Goal: Task Accomplishment & Management: Use online tool/utility

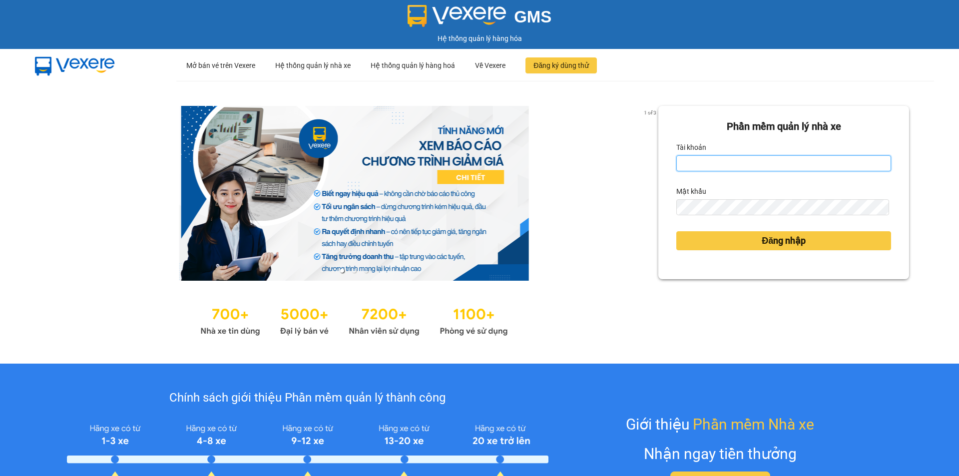
click at [741, 165] on input "Tài khoản" at bounding box center [783, 163] width 215 height 16
type input "baotrung.namhailimo"
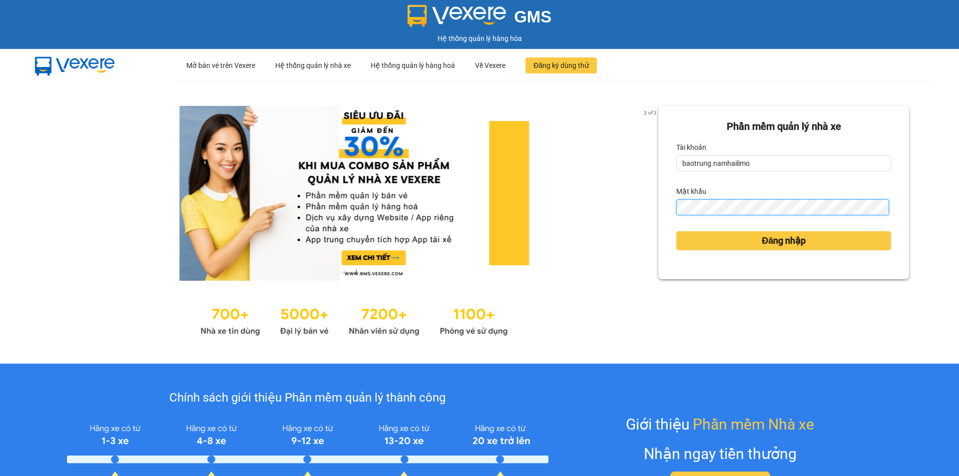
click at [676, 231] on button "Đăng nhập" at bounding box center [783, 240] width 215 height 19
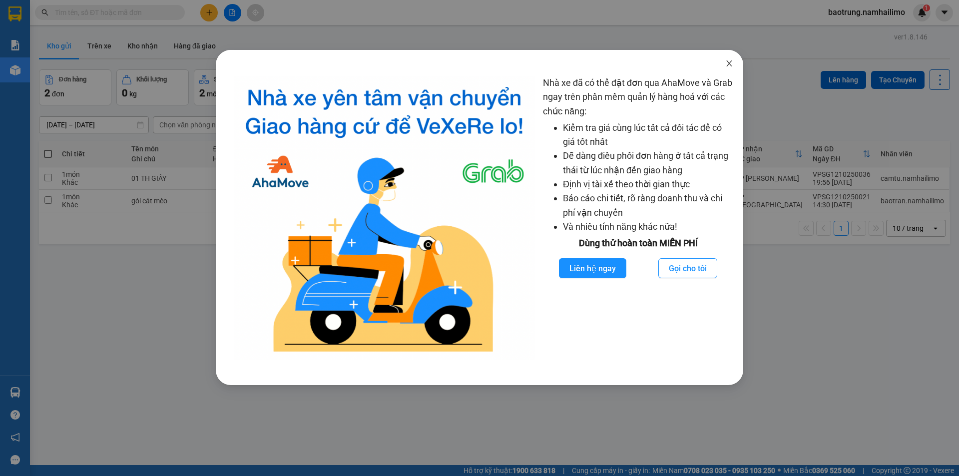
click at [729, 66] on icon "close" at bounding box center [729, 63] width 8 height 8
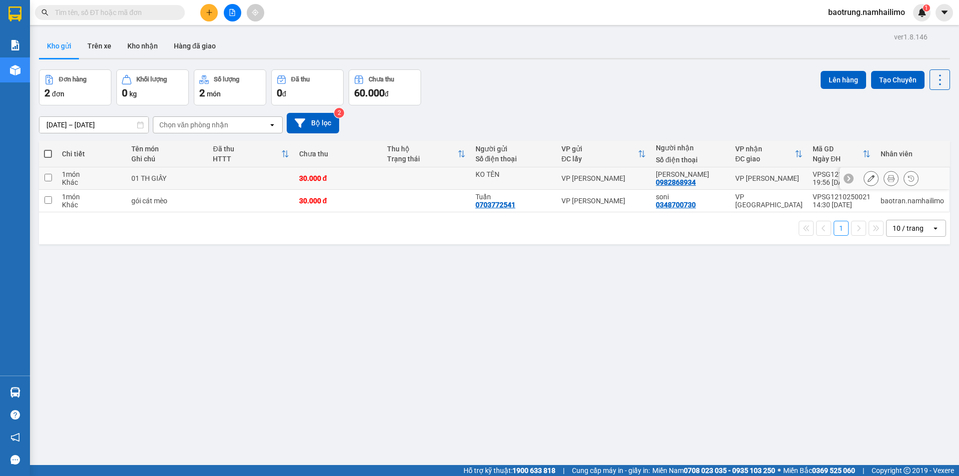
drag, startPoint x: 191, startPoint y: 174, endPoint x: 193, endPoint y: 181, distance: 7.8
click at [193, 174] on div "01 TH GIẤY" at bounding box center [167, 178] width 72 height 8
checkbox input "true"
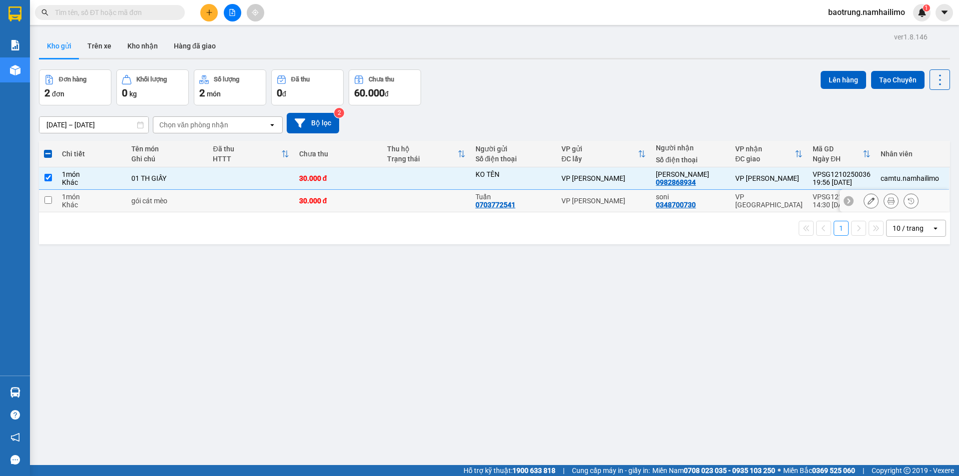
click at [189, 208] on td "gói cát mèo" at bounding box center [167, 201] width 82 height 22
checkbox input "true"
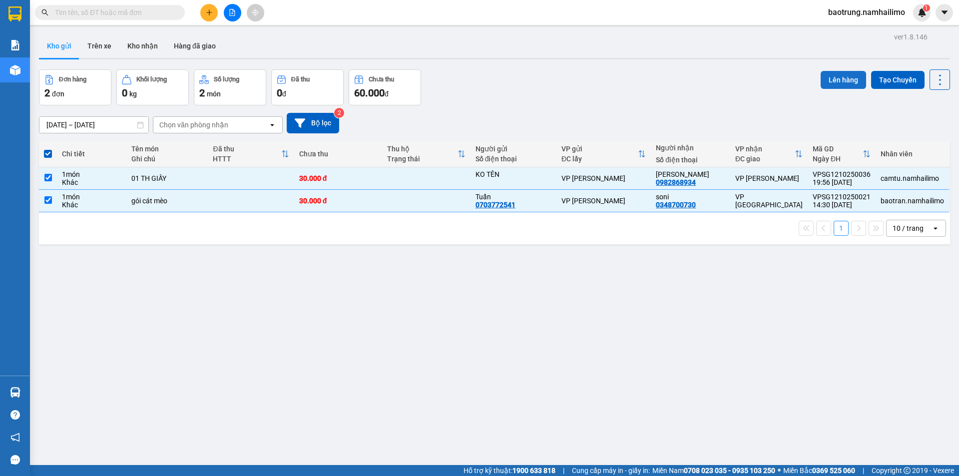
click at [831, 78] on button "Lên hàng" at bounding box center [843, 80] width 45 height 18
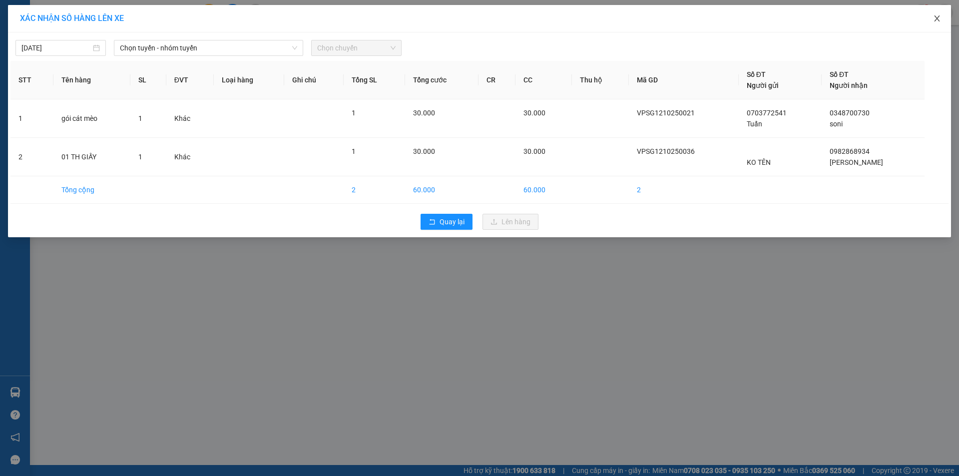
click at [938, 16] on icon "close" at bounding box center [937, 18] width 8 height 8
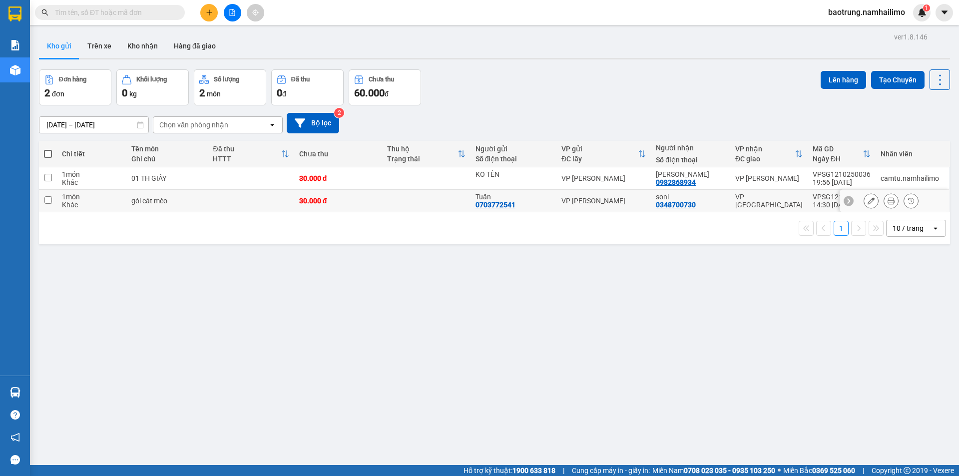
click at [338, 205] on td "30.000 đ" at bounding box center [338, 201] width 88 height 22
checkbox input "true"
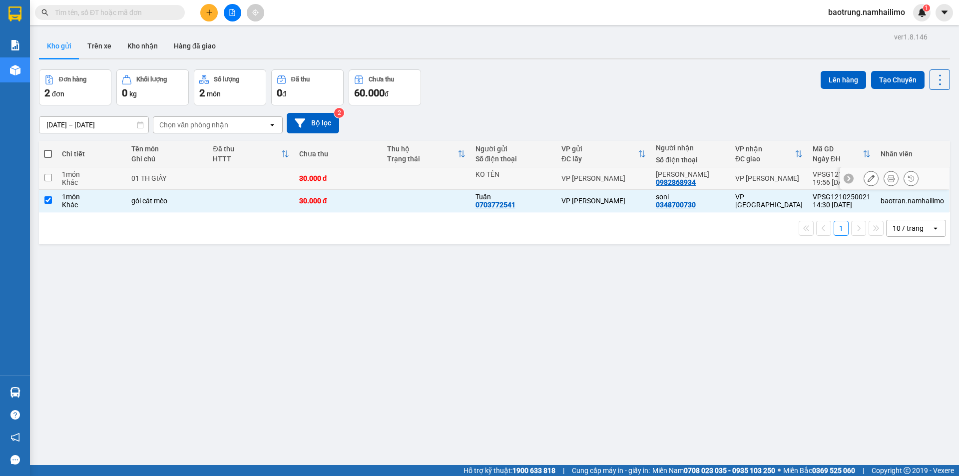
click at [355, 176] on div "30.000 đ" at bounding box center [338, 178] width 78 height 8
checkbox input "true"
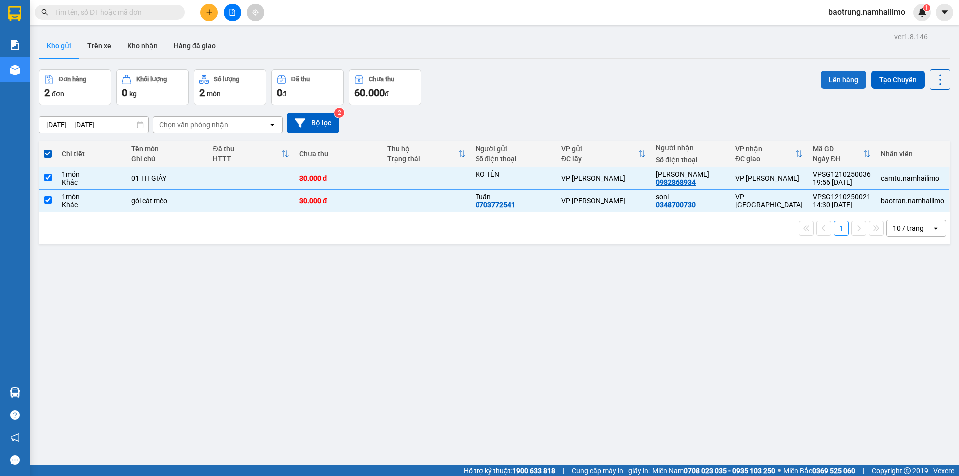
click at [837, 76] on button "Lên hàng" at bounding box center [843, 80] width 45 height 18
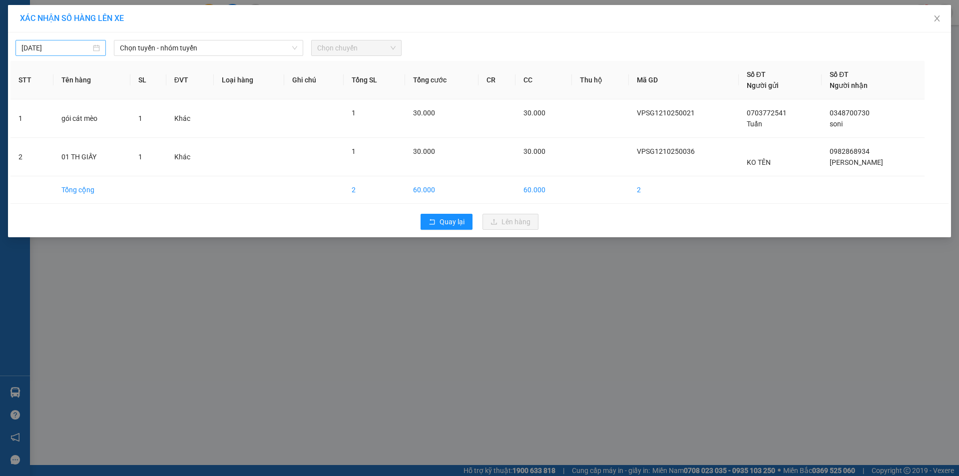
click at [55, 51] on input "[DATE]" at bounding box center [55, 47] width 69 height 11
click at [50, 136] on div "13" at bounding box center [48, 136] width 12 height 12
click at [156, 51] on span "Chọn tuyến - nhóm tuyến" at bounding box center [208, 47] width 177 height 15
click at [75, 54] on div "[DATE]" at bounding box center [60, 48] width 90 height 16
click at [31, 141] on div "12" at bounding box center [30, 136] width 12 height 12
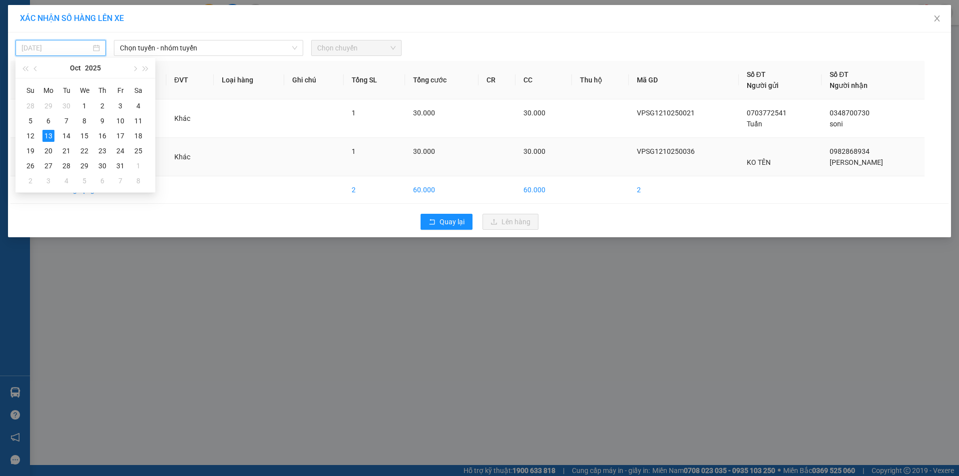
type input "[DATE]"
click at [190, 50] on span "Chọn tuyến - nhóm tuyến" at bounding box center [208, 47] width 177 height 15
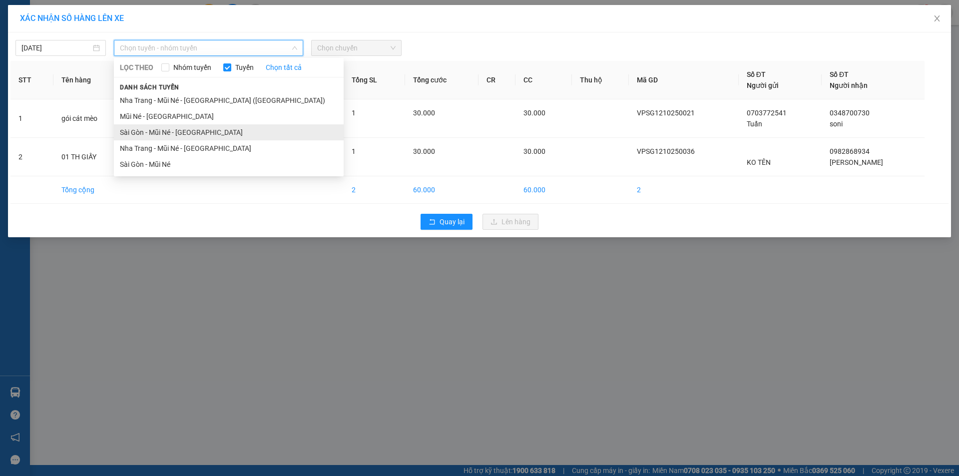
click at [172, 137] on li "Sài Gòn - Mũi Né - [GEOGRAPHIC_DATA]" at bounding box center [229, 132] width 230 height 16
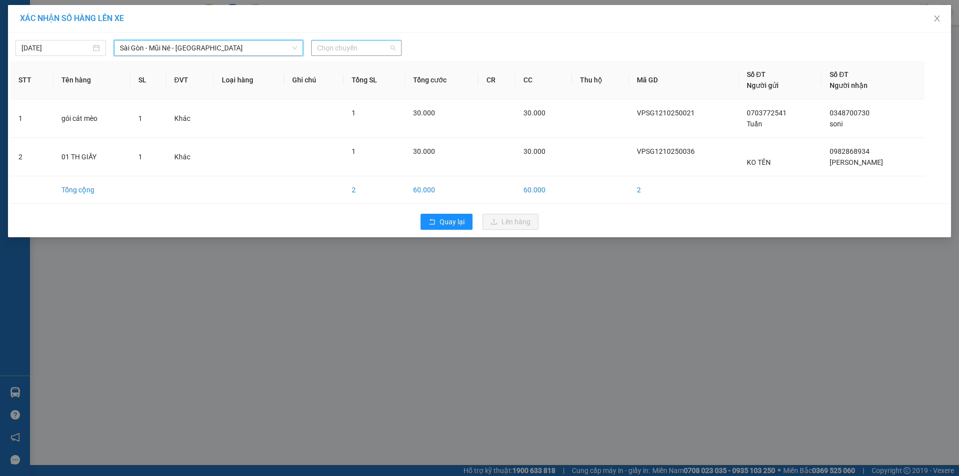
click at [328, 55] on span "Chọn chuyến" at bounding box center [356, 47] width 78 height 15
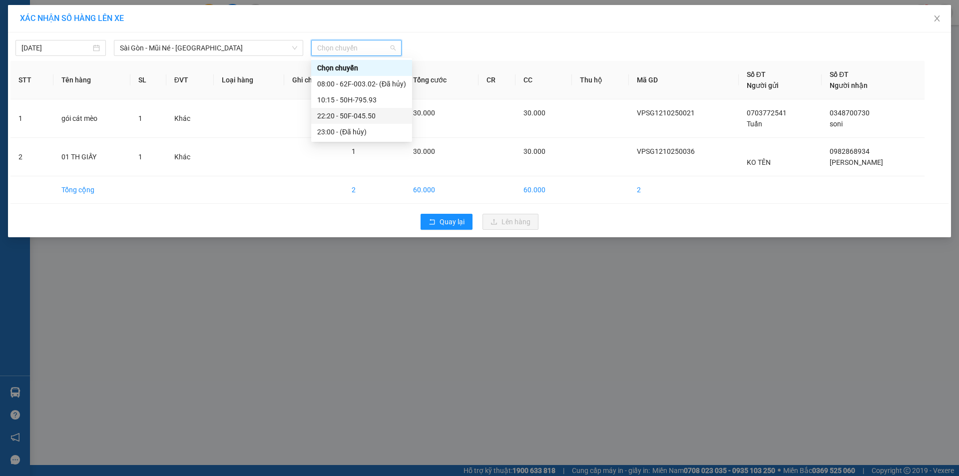
click at [345, 117] on div "22:20 - 50F-045.50" at bounding box center [361, 115] width 89 height 11
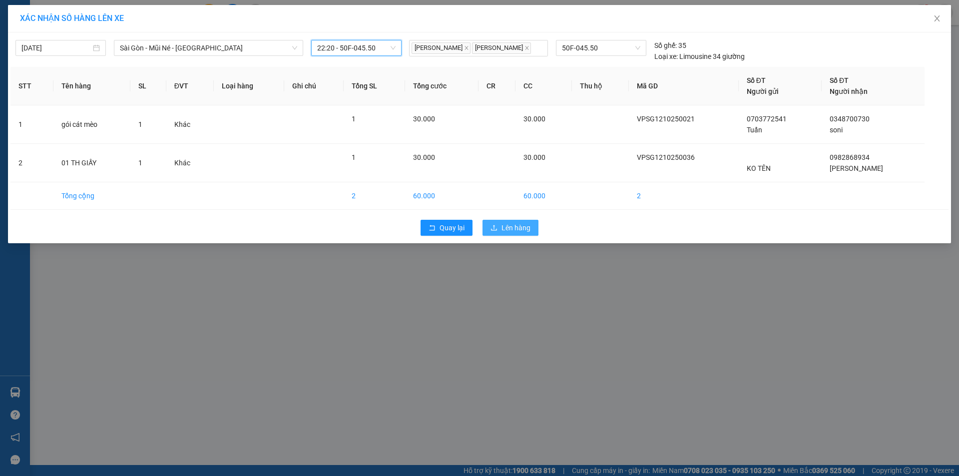
click at [512, 221] on button "Lên hàng" at bounding box center [511, 228] width 56 height 16
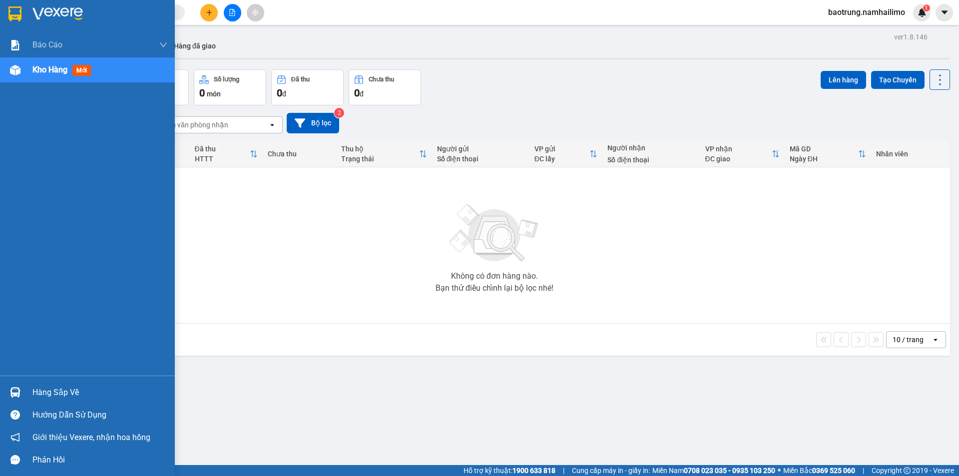
click at [56, 391] on div "Hàng sắp về" at bounding box center [99, 392] width 135 height 15
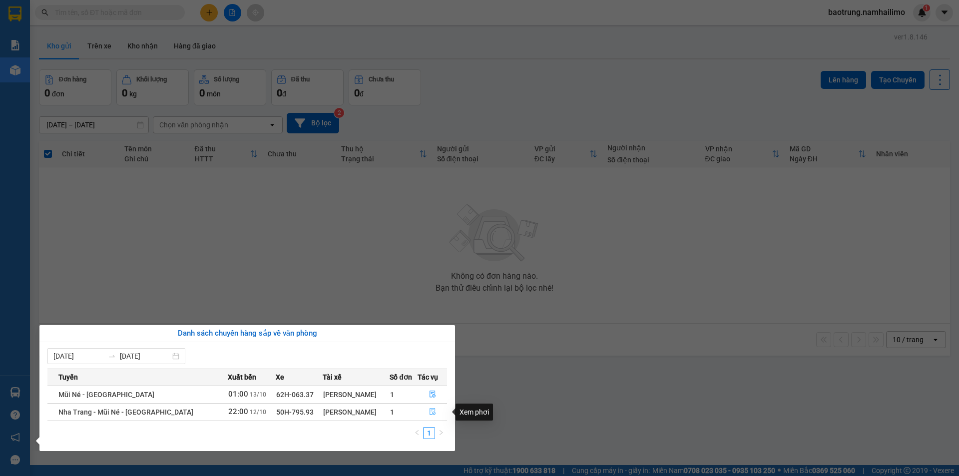
click at [431, 411] on icon "file-done" at bounding box center [432, 411] width 7 height 7
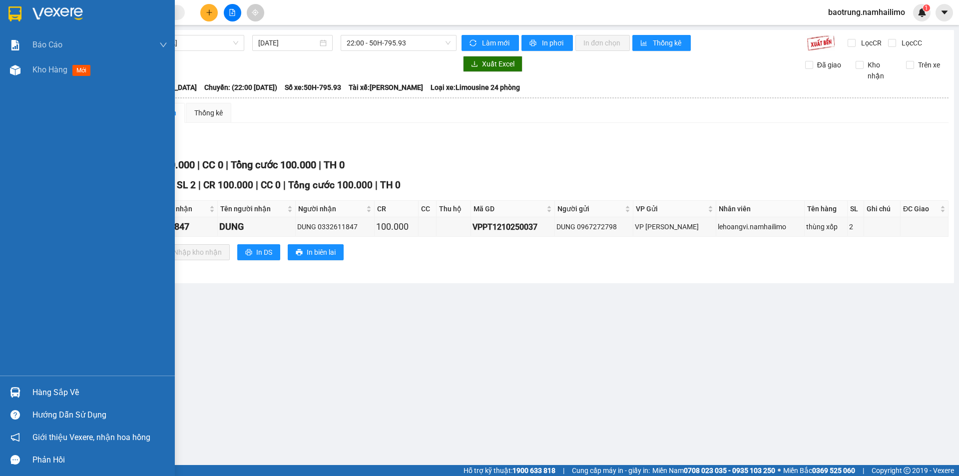
click at [62, 398] on div "Hàng sắp về" at bounding box center [99, 392] width 135 height 15
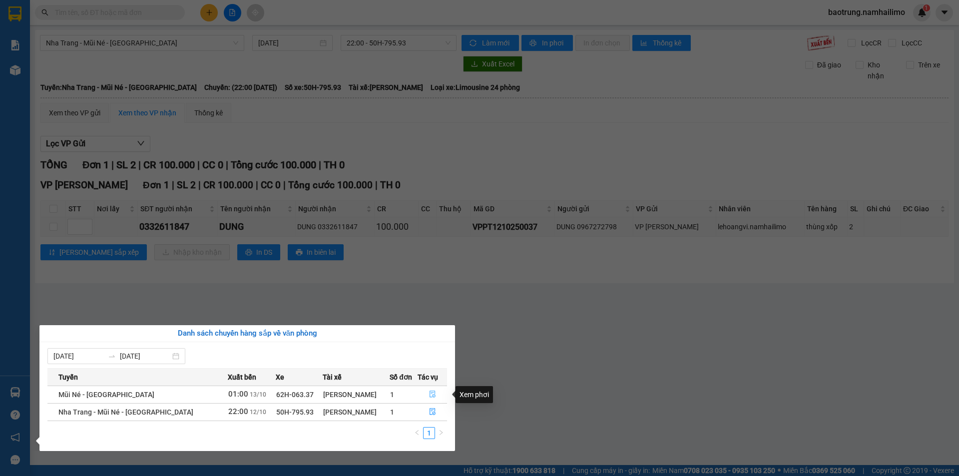
click at [431, 396] on icon "file-done" at bounding box center [432, 394] width 7 height 7
type input "[DATE]"
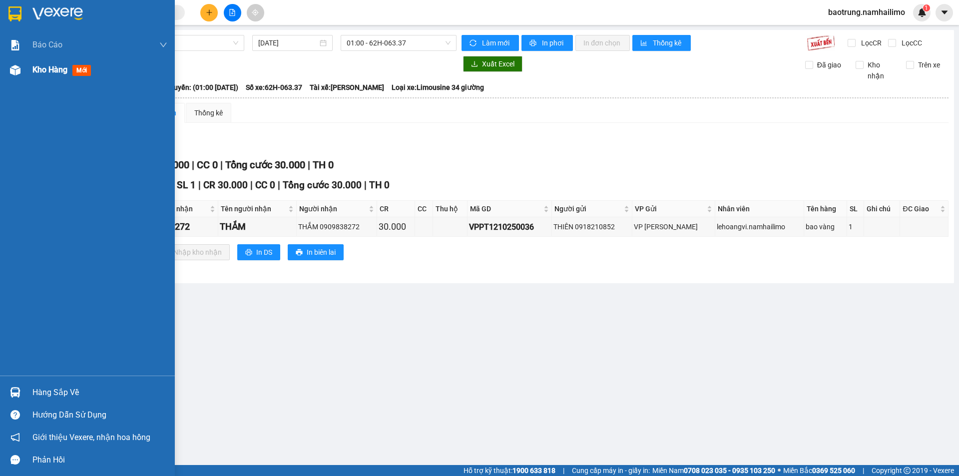
drag, startPoint x: 61, startPoint y: 69, endPoint x: 71, endPoint y: 74, distance: 11.2
click at [61, 69] on span "Kho hàng" at bounding box center [49, 69] width 35 height 9
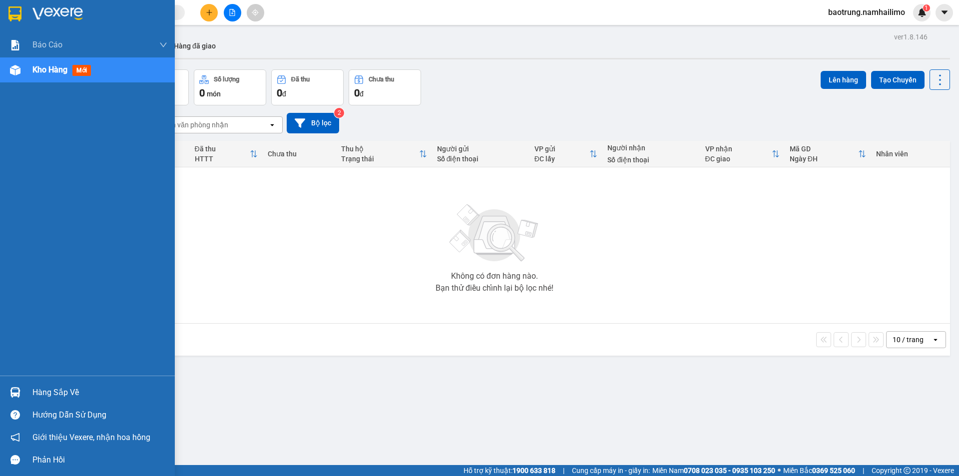
click at [37, 395] on div "Hàng sắp về" at bounding box center [99, 392] width 135 height 15
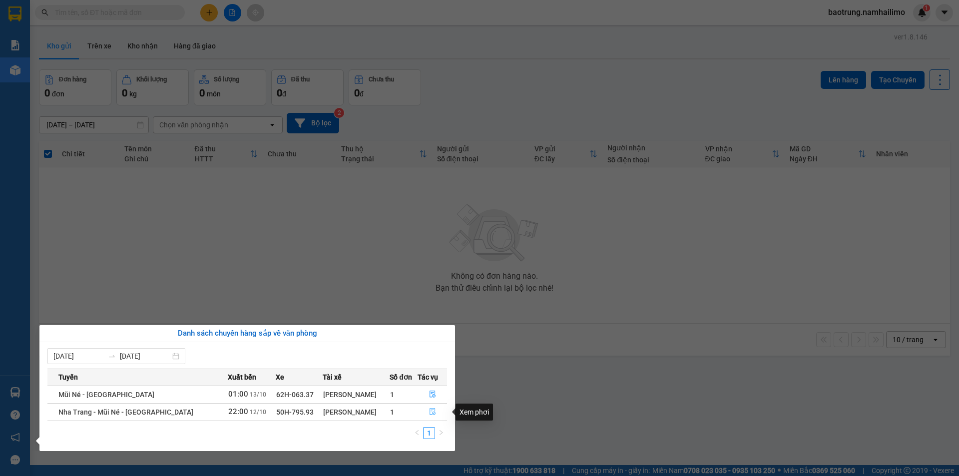
click at [431, 411] on icon "file-done" at bounding box center [433, 412] width 6 height 7
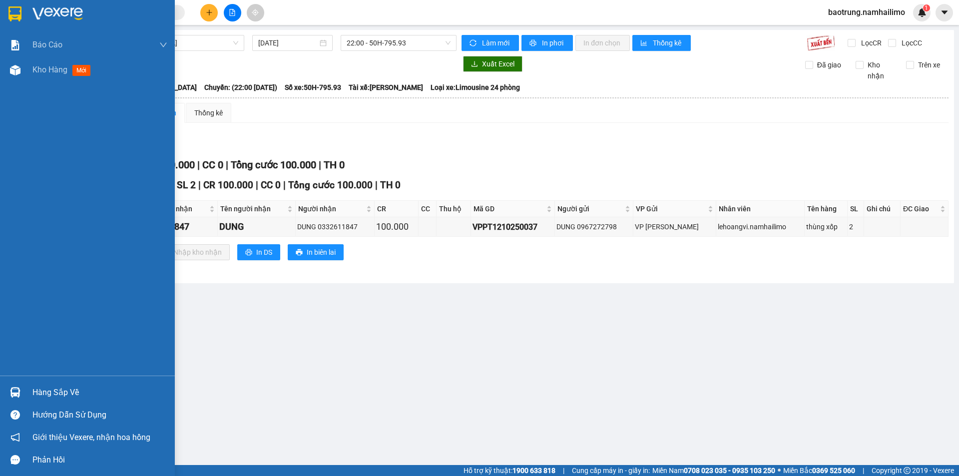
click at [53, 394] on div "Hàng sắp về" at bounding box center [99, 392] width 135 height 15
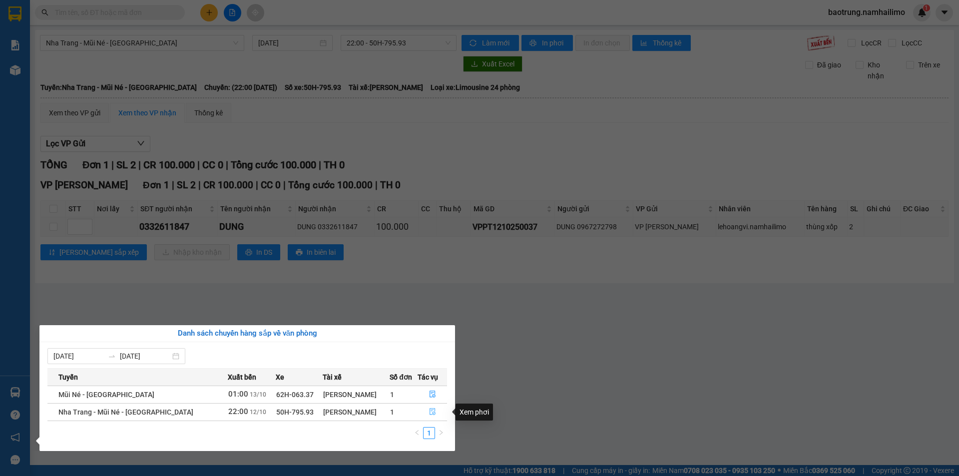
click at [431, 414] on icon "file-done" at bounding box center [433, 412] width 6 height 7
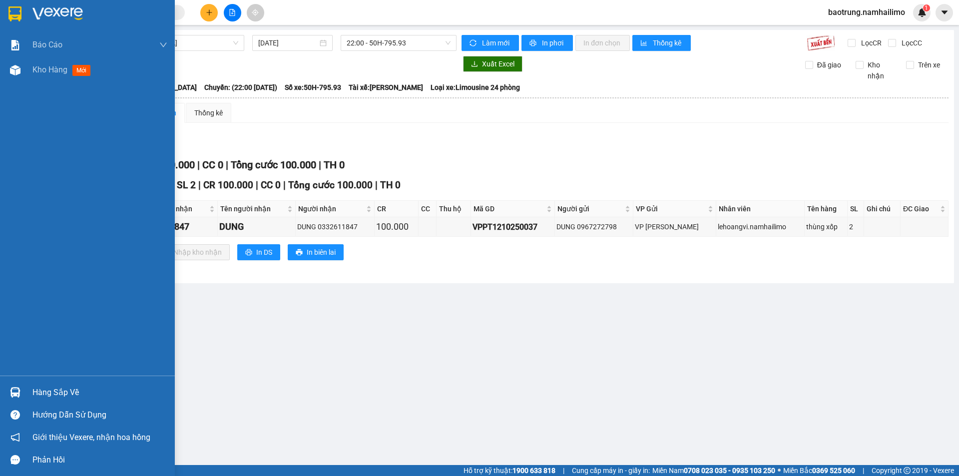
click at [53, 391] on main "[GEOGRAPHIC_DATA] - Mũi Né - [GEOGRAPHIC_DATA] [DATE] 22:00 - 50H-795.93 Làm mớ…" at bounding box center [479, 232] width 959 height 465
drag, startPoint x: 43, startPoint y: 388, endPoint x: 232, endPoint y: 392, distance: 188.4
click at [44, 388] on div "Hàng sắp về" at bounding box center [99, 392] width 135 height 15
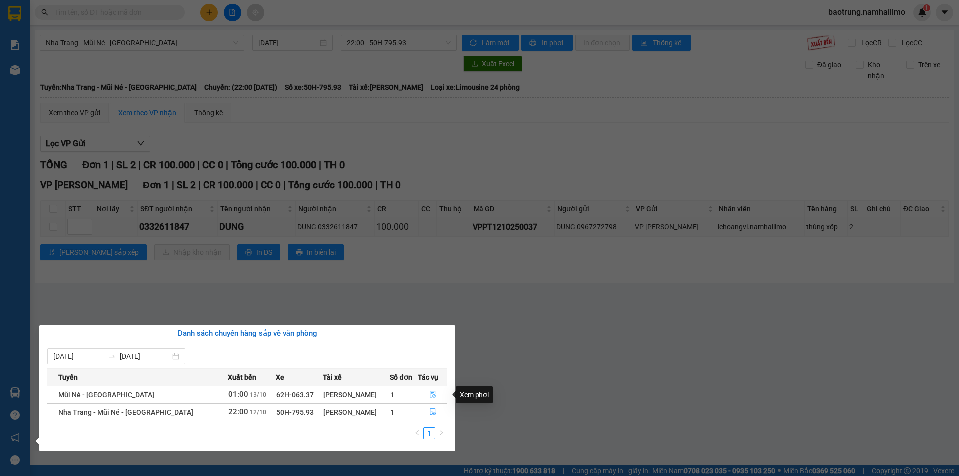
click at [432, 395] on icon "file-done" at bounding box center [433, 394] width 6 height 7
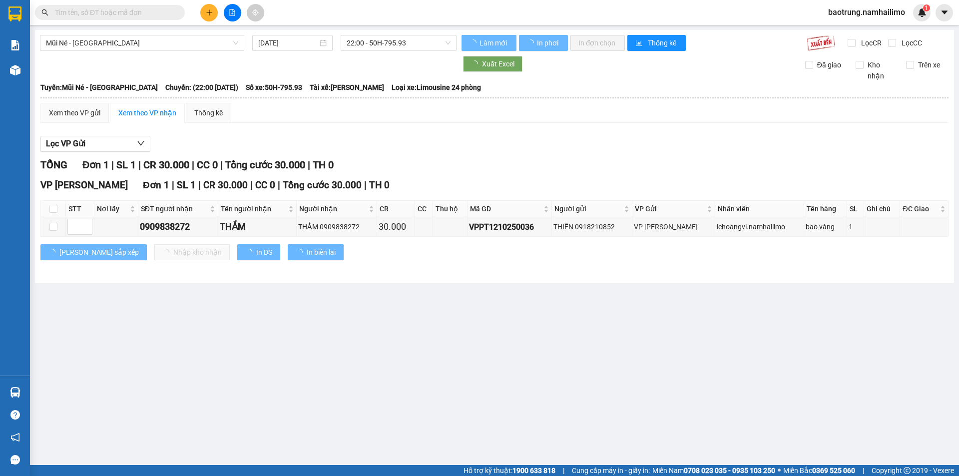
type input "[DATE]"
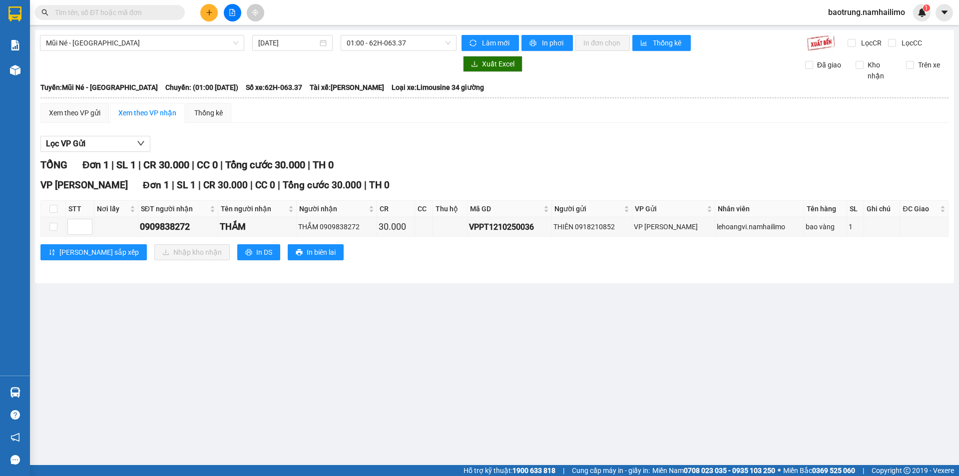
click at [41, 389] on main "Mũi Né - [GEOGRAPHIC_DATA] [DATE] 01:00 - 62H-063.37 Làm mới In phơi In đơn chọ…" at bounding box center [479, 232] width 959 height 465
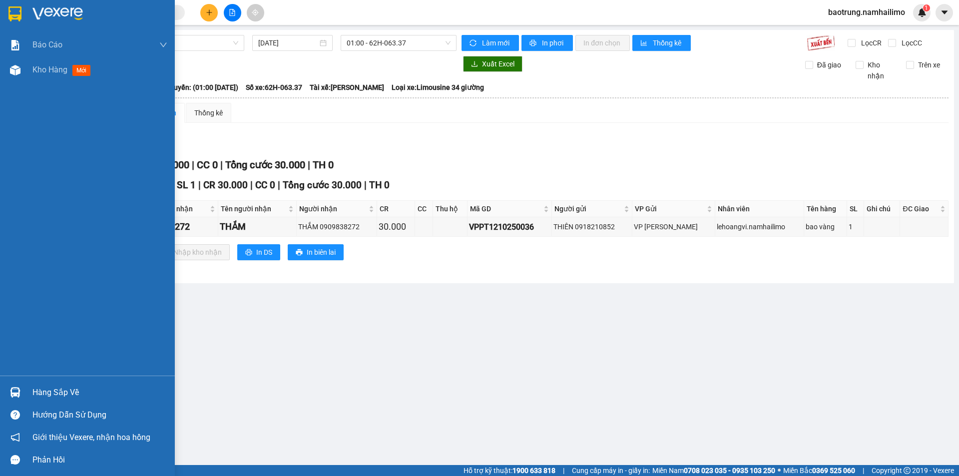
click at [49, 387] on div "Hàng sắp về" at bounding box center [99, 392] width 135 height 15
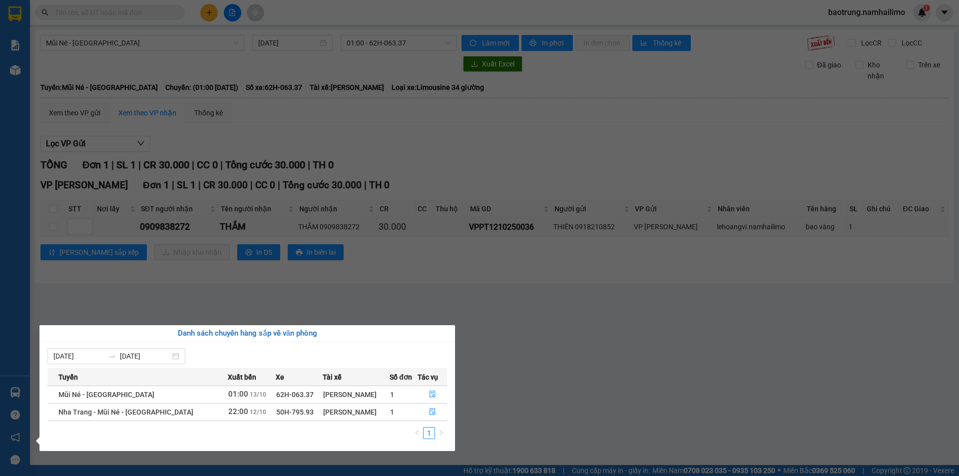
drag, startPoint x: 525, startPoint y: 317, endPoint x: 346, endPoint y: 272, distance: 184.9
click at [525, 317] on section "Kết quả tìm kiếm ( 0 ) Bộ lọc No Data baotrung.namhailimo 1 Báo cáo Báo cáo dòn…" at bounding box center [479, 238] width 959 height 476
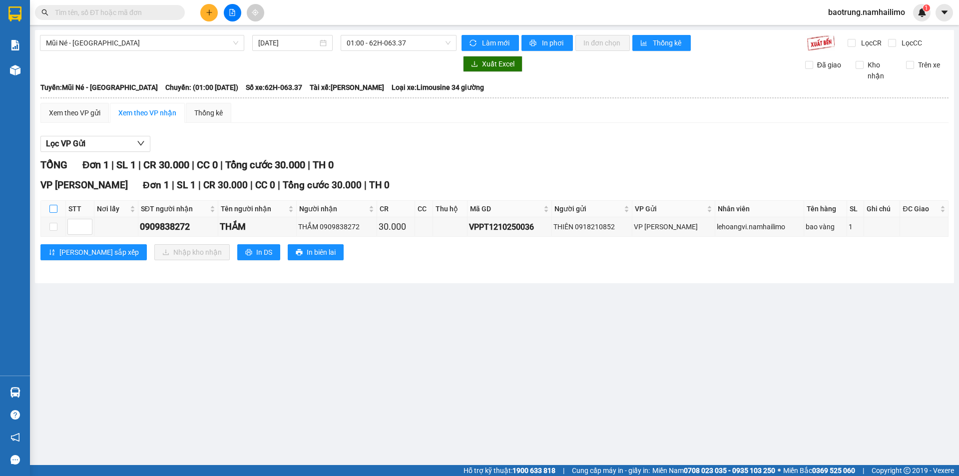
click at [54, 206] on input "checkbox" at bounding box center [53, 209] width 8 height 8
checkbox input "true"
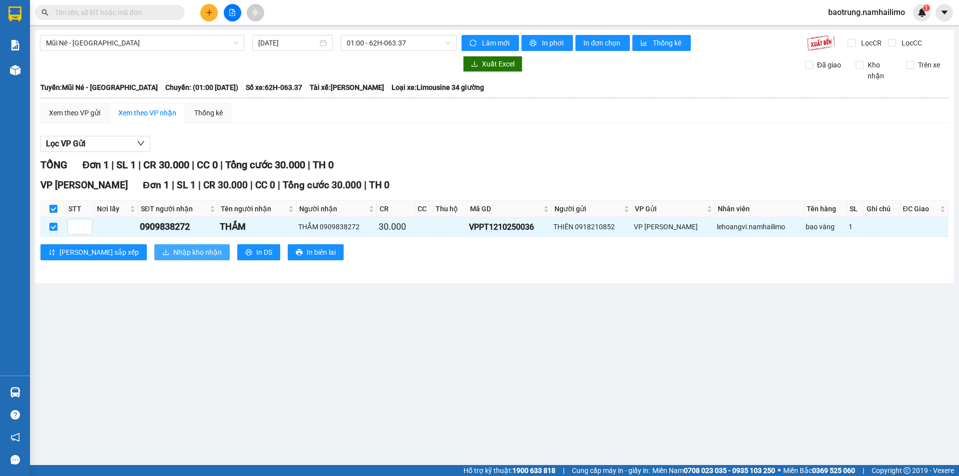
drag, startPoint x: 134, startPoint y: 252, endPoint x: 208, endPoint y: 306, distance: 90.8
click at [208, 306] on main "Mũi Né - [GEOGRAPHIC_DATA] [DATE] 01:00 - 62H-063.37 Làm mới In phơi In đơn chọ…" at bounding box center [479, 232] width 959 height 465
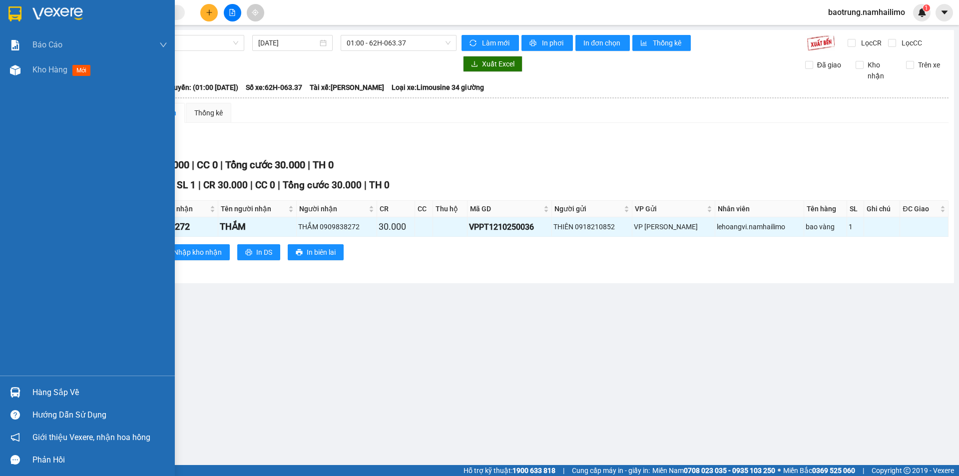
click at [53, 394] on div "Hàng sắp về" at bounding box center [99, 392] width 135 height 15
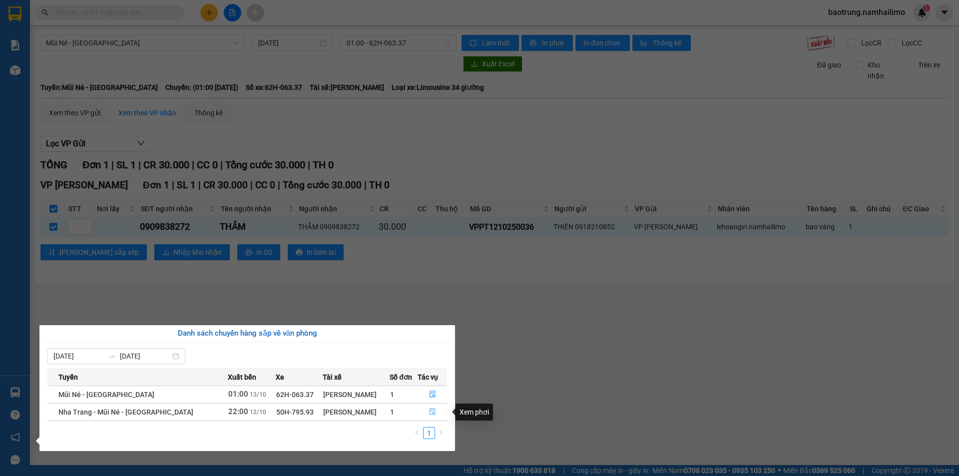
click at [431, 410] on icon "file-done" at bounding box center [432, 411] width 7 height 7
checkbox input "false"
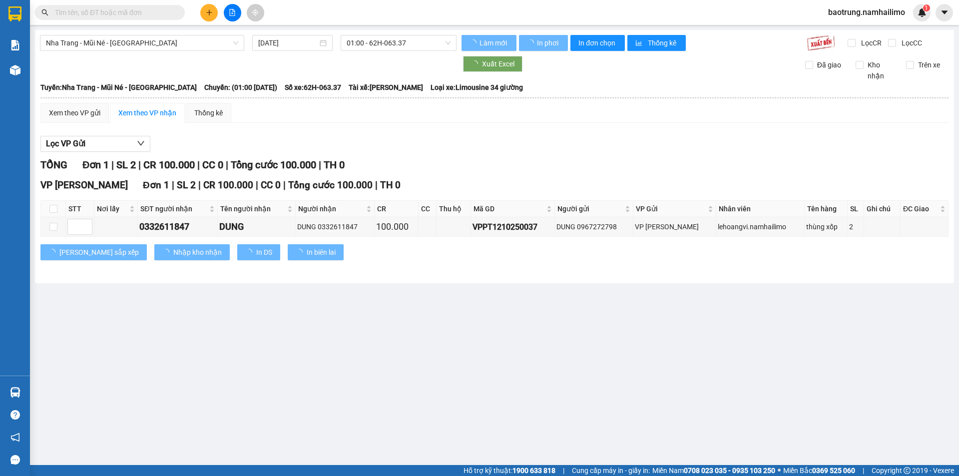
type input "[DATE]"
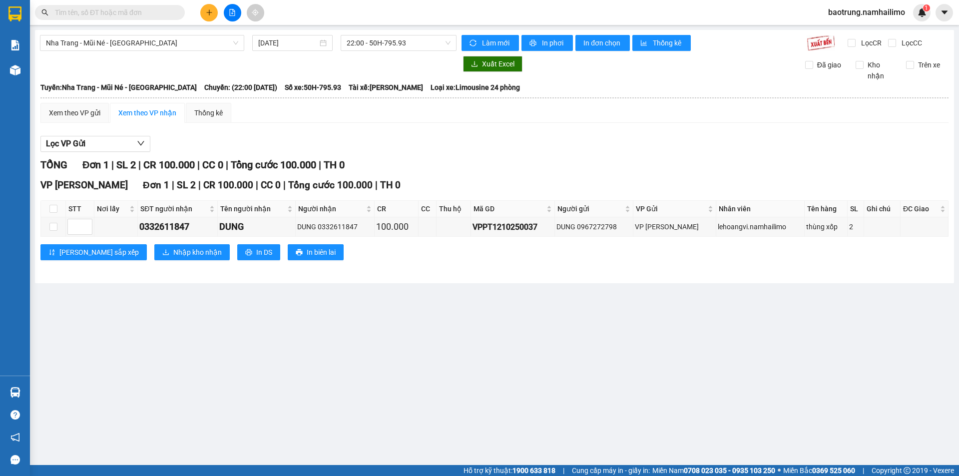
click at [47, 205] on th at bounding box center [53, 209] width 25 height 16
click at [53, 210] on input "checkbox" at bounding box center [53, 209] width 8 height 8
checkbox input "true"
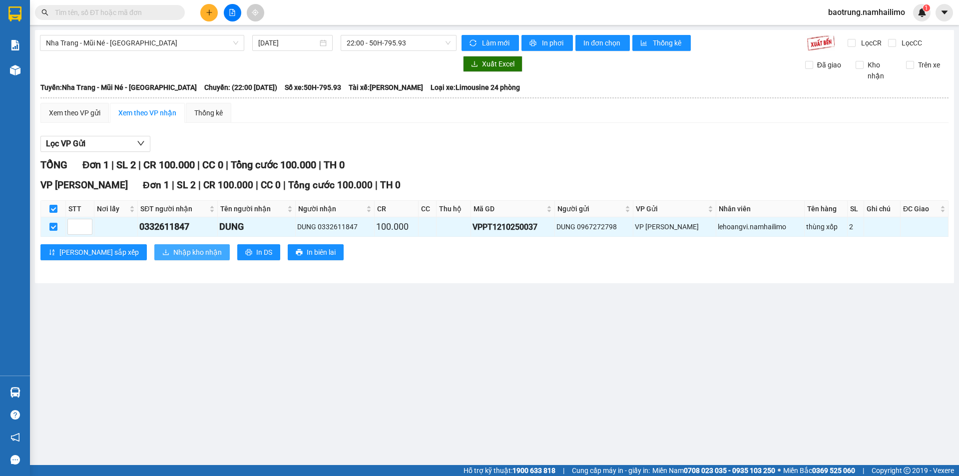
click at [173, 249] on span "Nhập kho nhận" at bounding box center [197, 252] width 48 height 11
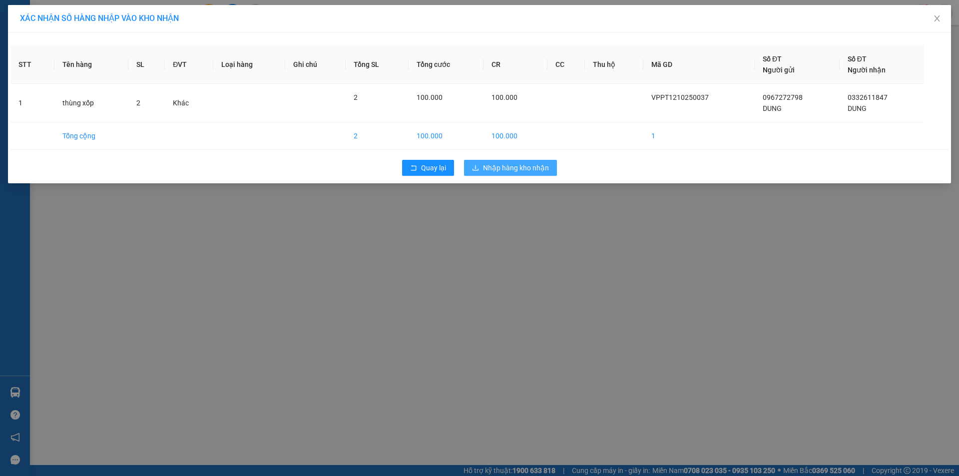
click at [542, 168] on span "Nhập hàng kho nhận" at bounding box center [516, 167] width 66 height 11
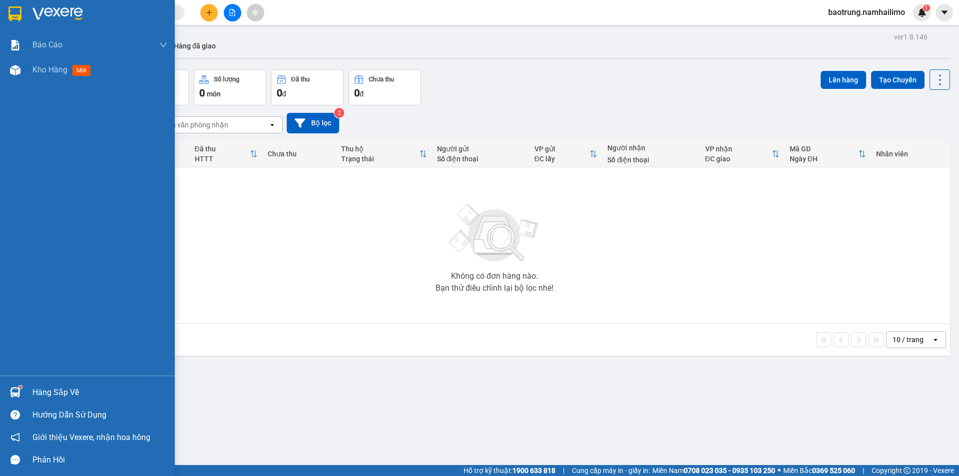
click at [61, 408] on div "Hướng dẫn sử dụng" at bounding box center [99, 415] width 135 height 15
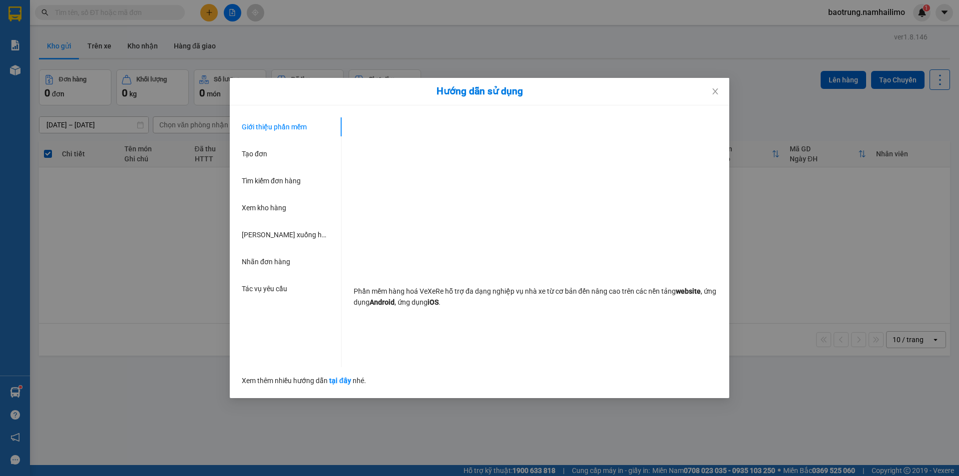
click at [141, 315] on div "Hướng dẫn sử dụng Giới thiệu phần mềm Tạo đơn Tìm kiếm đơn hàng Xem kho hàng Lê…" at bounding box center [479, 238] width 959 height 476
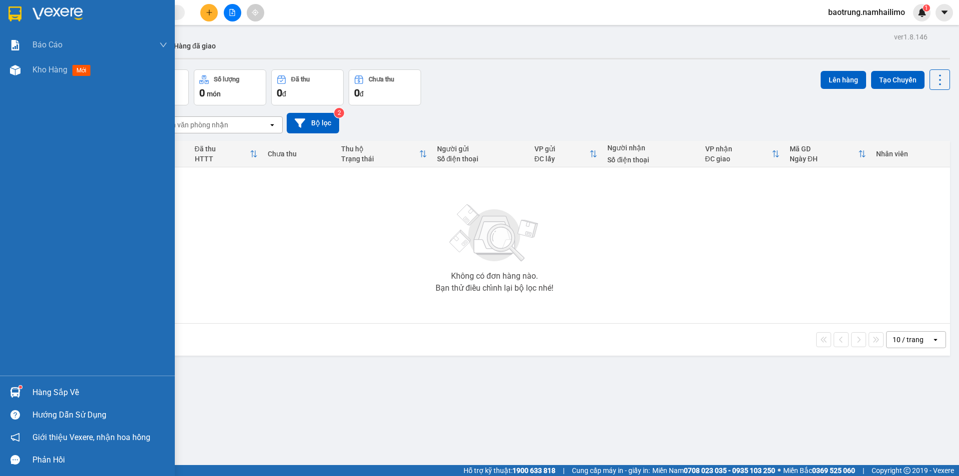
drag, startPoint x: 49, startPoint y: 393, endPoint x: 59, endPoint y: 393, distance: 10.5
click at [50, 393] on div "Hàng sắp về" at bounding box center [99, 392] width 135 height 15
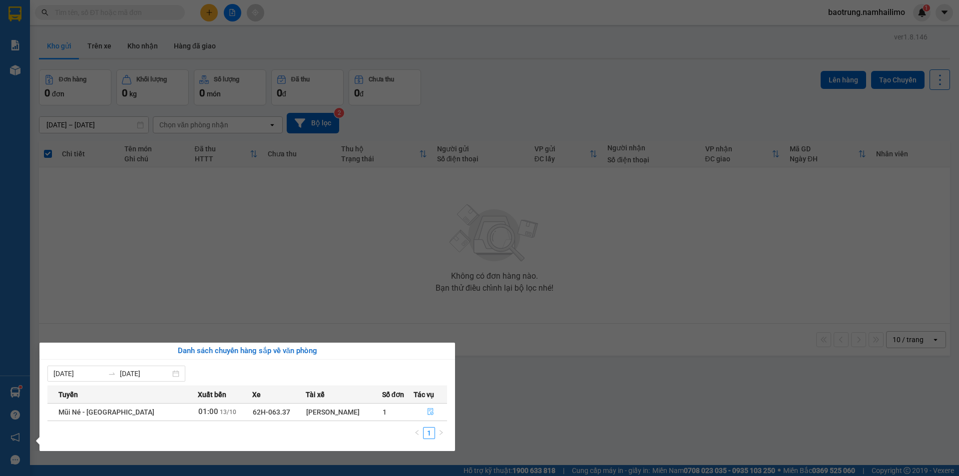
click at [427, 412] on icon "file-done" at bounding box center [430, 411] width 7 height 7
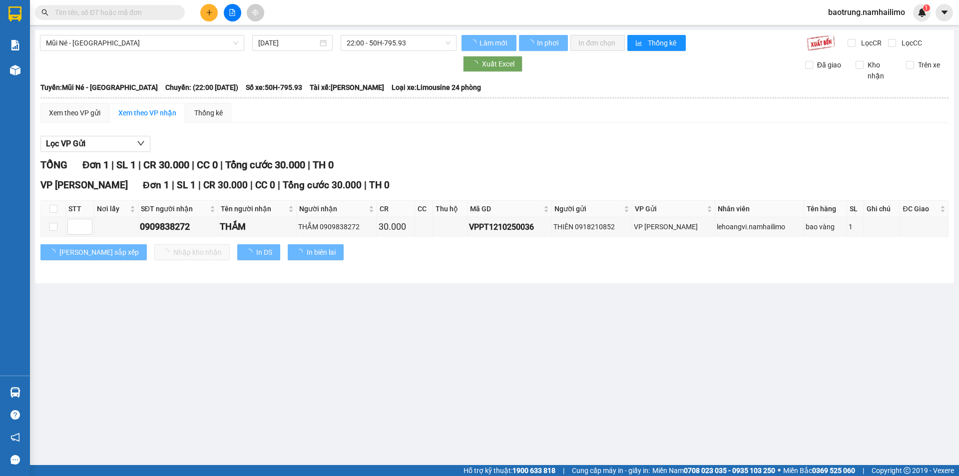
type input "[DATE]"
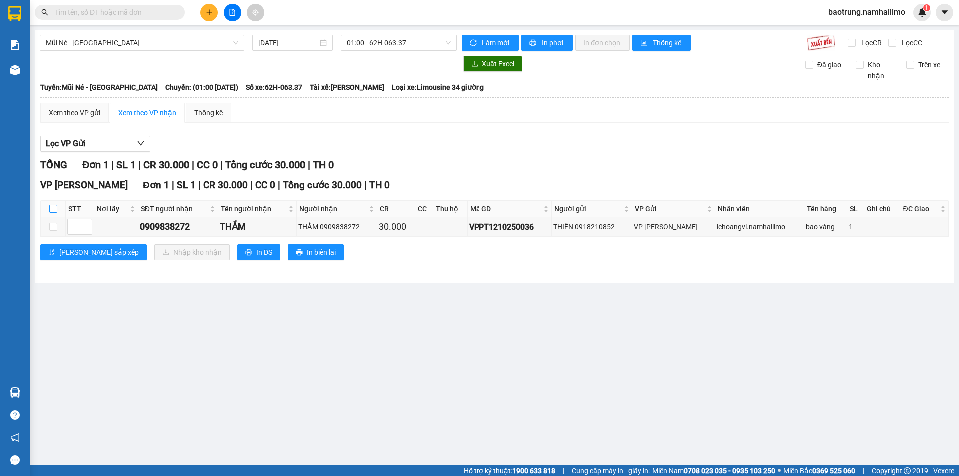
click at [53, 205] on input "checkbox" at bounding box center [53, 209] width 8 height 8
checkbox input "true"
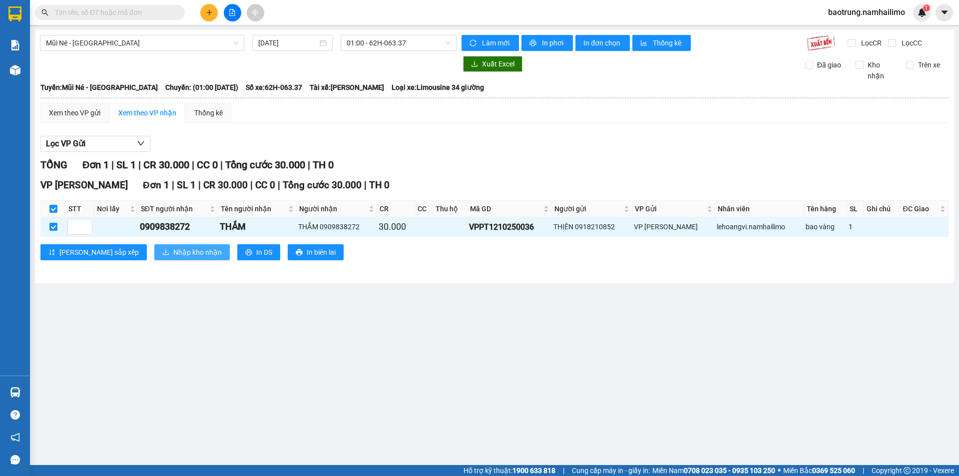
click at [173, 256] on span "Nhập kho nhận" at bounding box center [197, 252] width 48 height 11
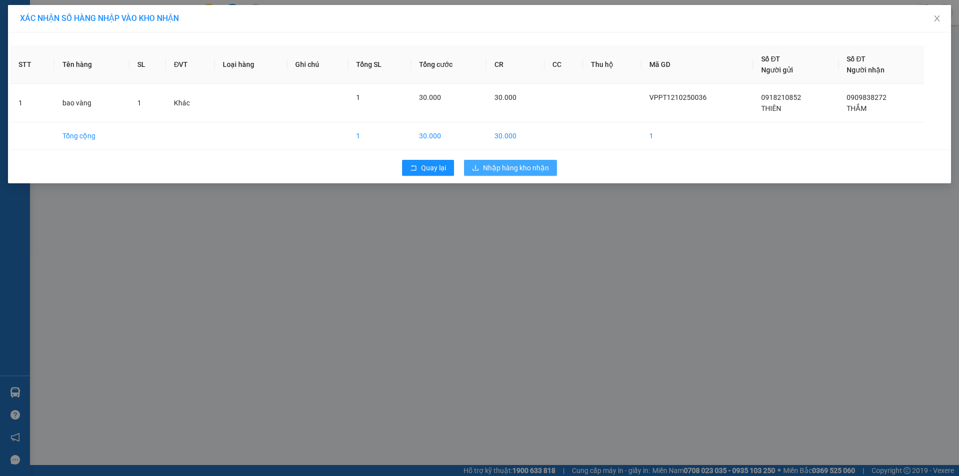
click at [517, 172] on span "Nhập hàng kho nhận" at bounding box center [516, 167] width 66 height 11
